Goal: Navigation & Orientation: Go to known website

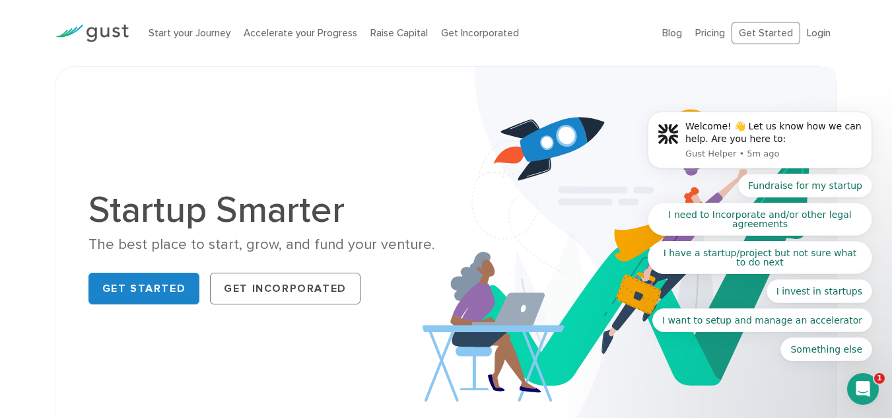
click at [821, 34] on body "Welcome! 👋 Let us know how we can help. Are you here to: Gust Helper • 5m ago F…" at bounding box center [760, 144] width 254 height 468
click at [811, 34] on body "Welcome! 👋 Let us know how we can help. Are you here to: Gust Helper • 5m ago F…" at bounding box center [760, 144] width 254 height 468
click at [119, 287] on link "Get Started" at bounding box center [144, 289] width 112 height 32
click at [817, 31] on body "Welcome! 👋 Let us know how we can help. Are you here to: Gust Helper • 5m ago F…" at bounding box center [760, 144] width 254 height 468
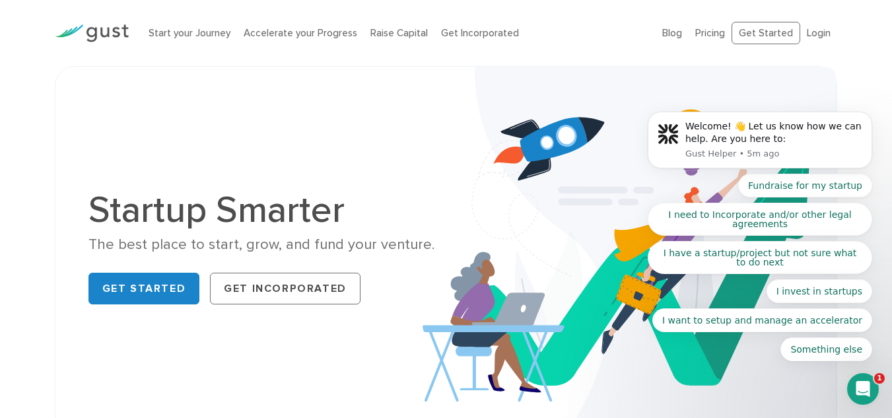
click at [812, 33] on body "Welcome! 👋 Let us know how we can help. Are you here to: Gust Helper • 5m ago F…" at bounding box center [760, 144] width 254 height 468
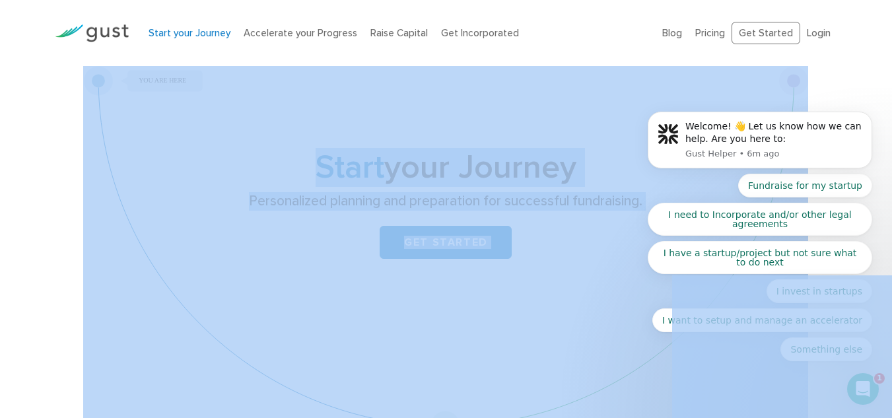
drag, startPoint x: 730, startPoint y: -13, endPoint x: 716, endPoint y: 236, distance: 249.3
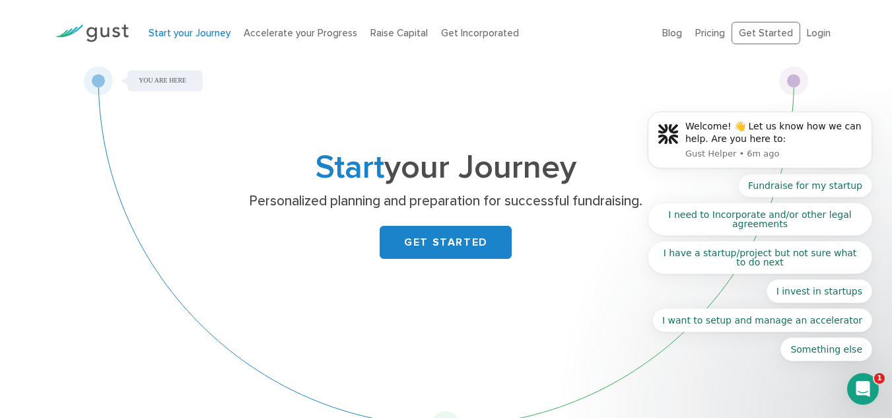
click at [582, 44] on div "Start your Journey Accelerate your Progress Raise Capital Get Incorporated" at bounding box center [396, 34] width 514 height 42
click at [765, 36] on body "Welcome! 👋 Let us know how we can help. Are you here to: Gust Helper • 6m ago F…" at bounding box center [760, 144] width 254 height 468
click at [814, 34] on body "Welcome! 👋 Let us know how we can help. Are you here to: Gust Helper • 6m ago F…" at bounding box center [760, 144] width 254 height 468
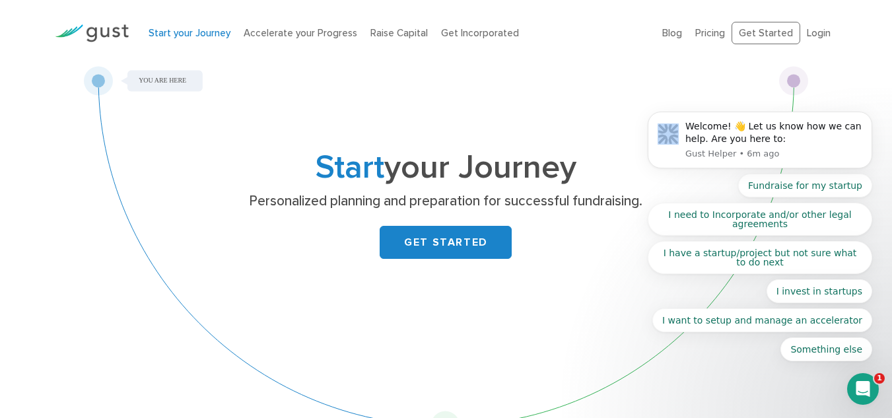
click at [814, 34] on body "Welcome! 👋 Let us know how we can help. Are you here to: Gust Helper • 6m ago F…" at bounding box center [760, 144] width 254 height 468
drag, startPoint x: 814, startPoint y: 34, endPoint x: 758, endPoint y: 151, distance: 129.4
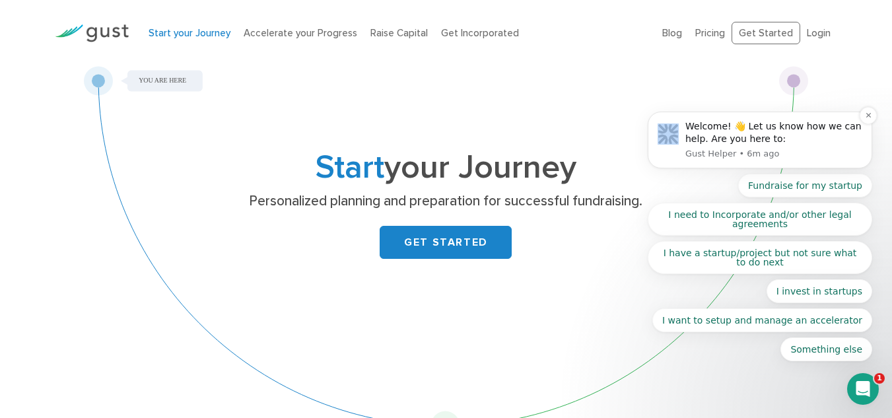
click at [811, 36] on body "Welcome! 👋 Let us know how we can help. Are you here to: Gust Helper • 6m ago F…" at bounding box center [760, 144] width 254 height 468
drag, startPoint x: 810, startPoint y: 29, endPoint x: 766, endPoint y: 48, distance: 48.0
click at [810, 29] on body "Welcome! 👋 Let us know how we can help. Are you here to: Gust Helper • 6m ago F…" at bounding box center [760, 144] width 254 height 468
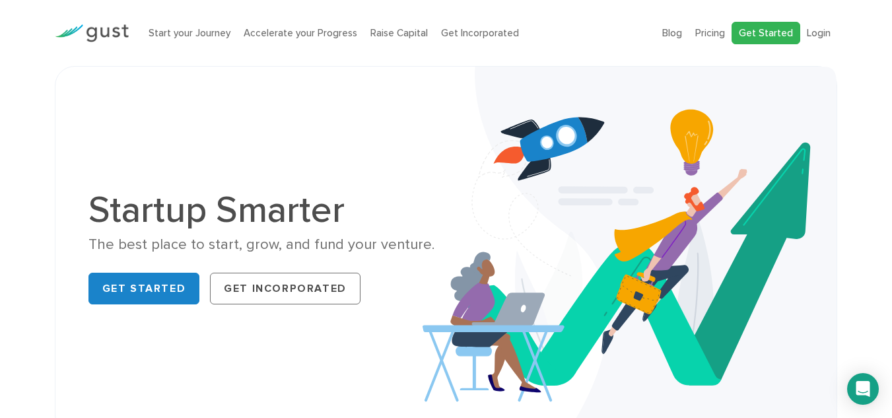
click at [770, 36] on link "Get Started" at bounding box center [766, 33] width 69 height 23
